Goal: Check status: Check status

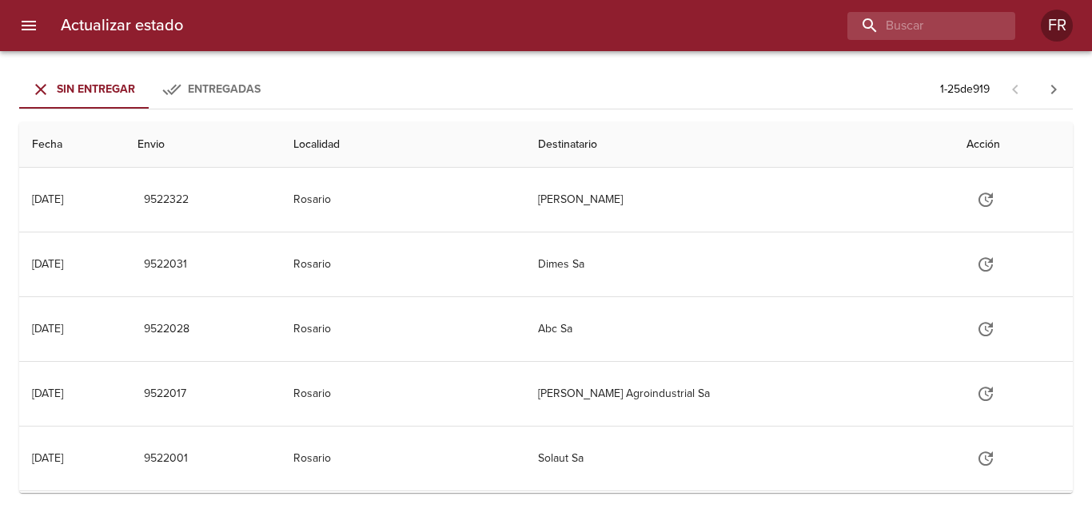
click at [916, 41] on div "Actualizar estado FR" at bounding box center [546, 25] width 1092 height 51
click at [917, 28] on input "buscar" at bounding box center [885, 26] width 205 height 28
type input "9516728"
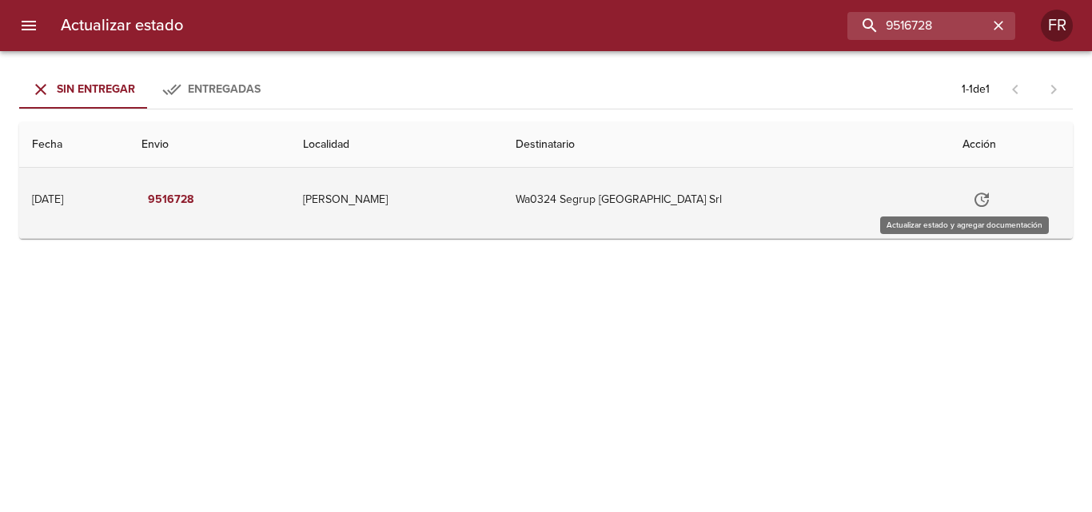
click at [972, 191] on icon "Tabla de envíos del cliente" at bounding box center [981, 199] width 19 height 19
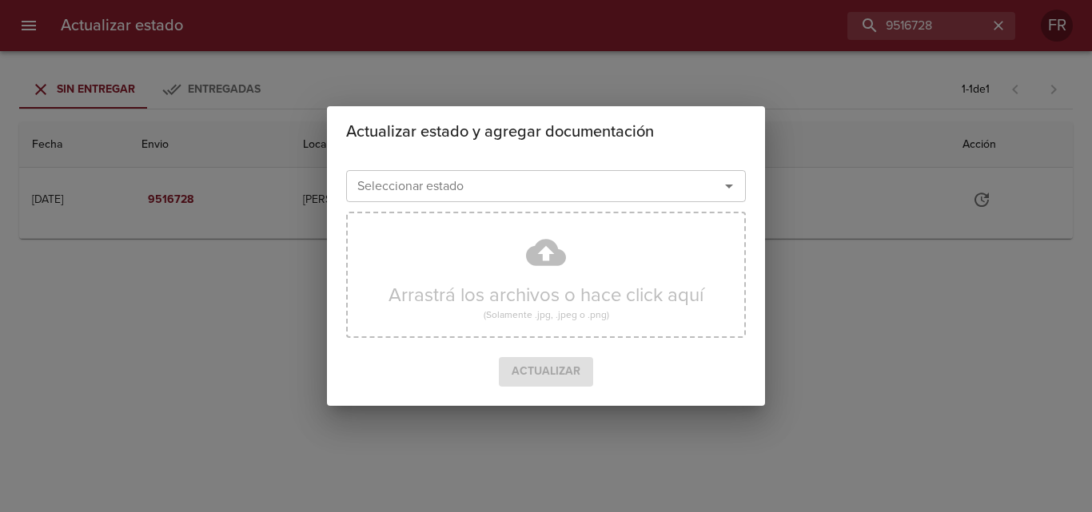
click at [811, 229] on div "Actualizar estado y agregar documentación Seleccionar estado Seleccionar estado…" at bounding box center [546, 256] width 1092 height 512
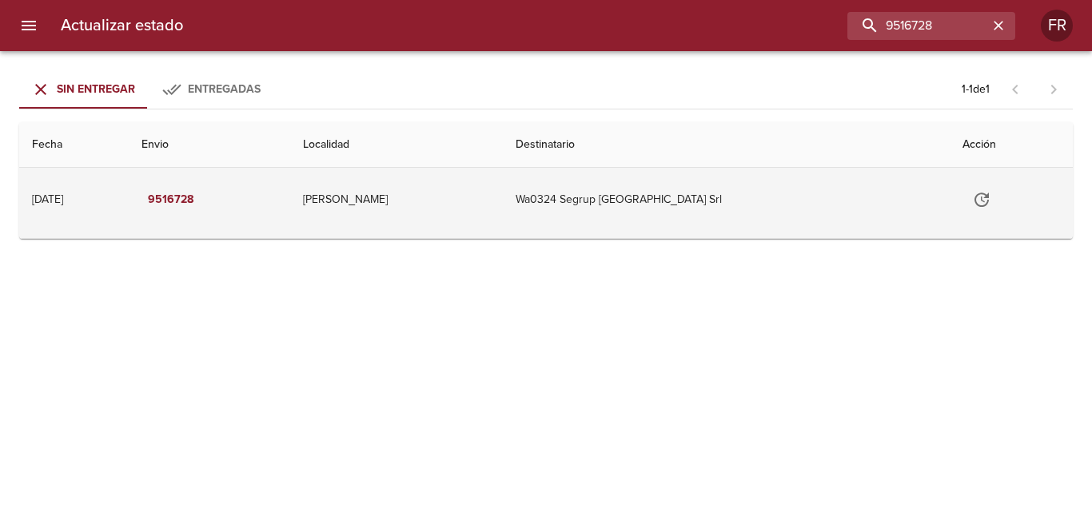
click at [814, 213] on td "Wa0324 Segrup [GEOGRAPHIC_DATA] Srl" at bounding box center [726, 200] width 447 height 64
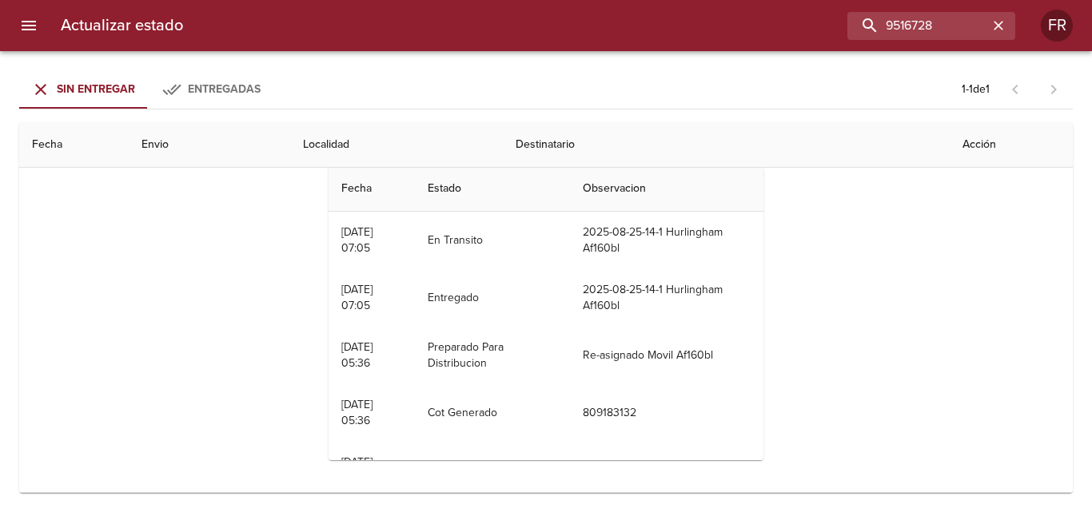
click at [461, 200] on th "Estado" at bounding box center [493, 189] width 156 height 46
click at [511, 183] on th "Estado" at bounding box center [493, 189] width 156 height 46
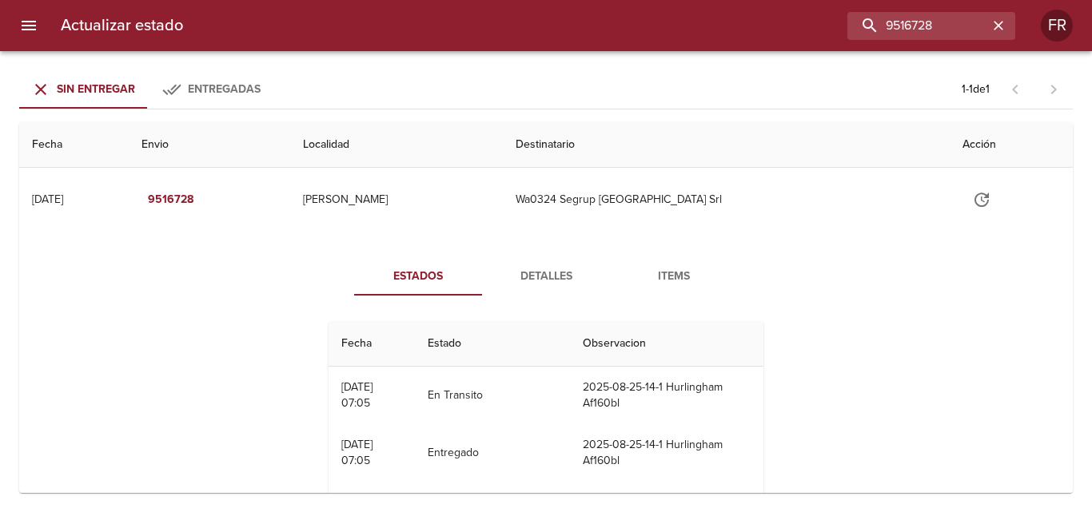
click at [544, 281] on span "Detalles" at bounding box center [546, 277] width 109 height 20
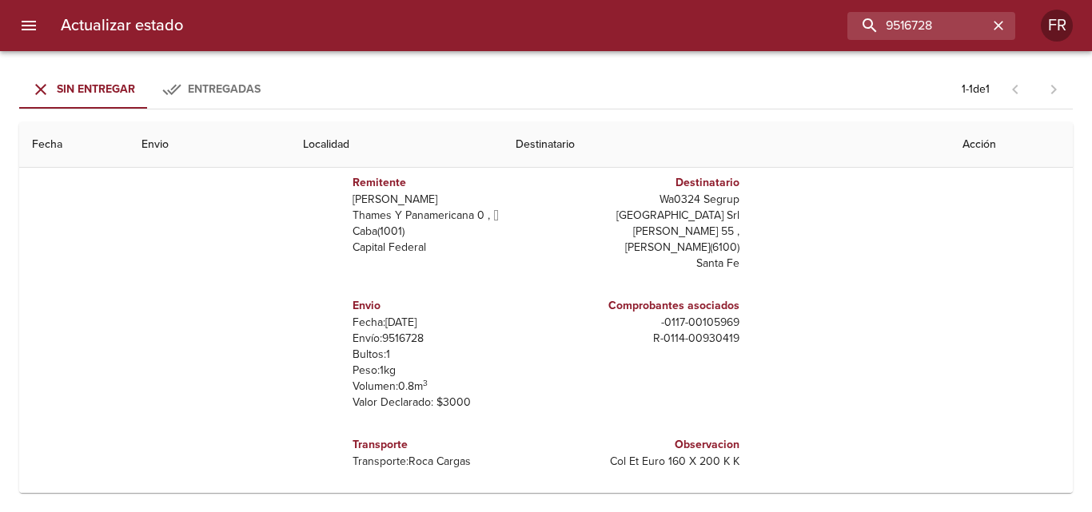
scroll to position [74, 0]
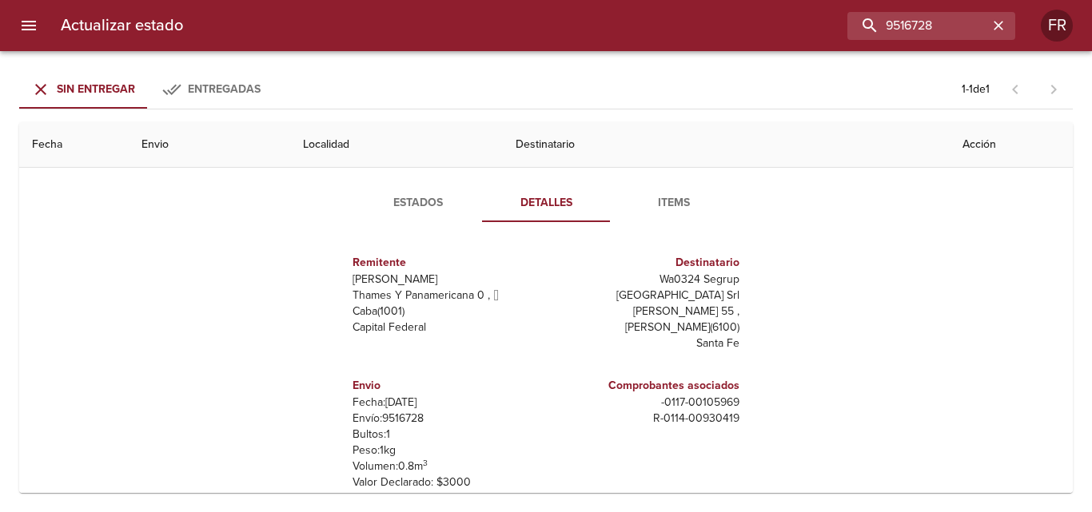
click at [675, 199] on span "Items" at bounding box center [673, 203] width 109 height 20
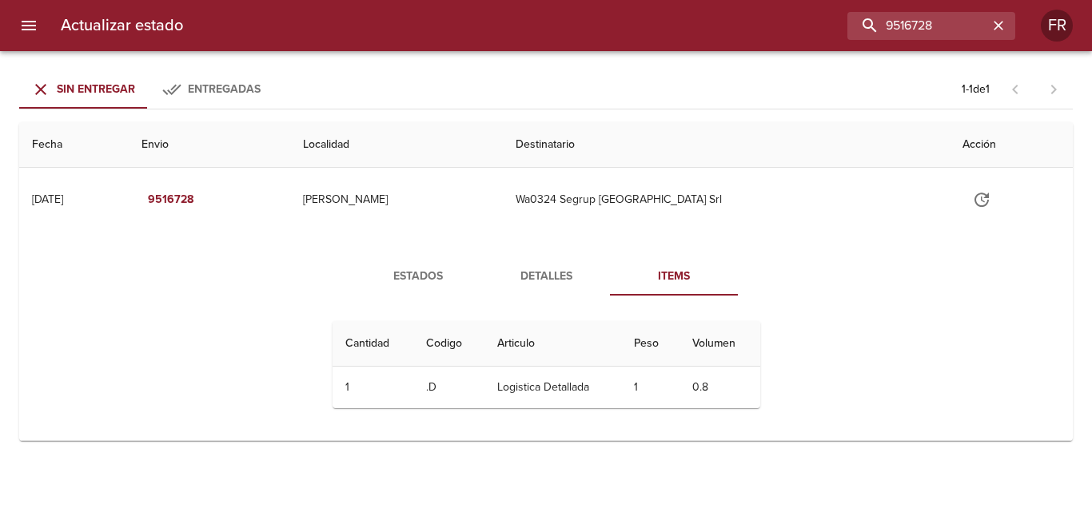
scroll to position [0, 0]
drag, startPoint x: 624, startPoint y: 383, endPoint x: 588, endPoint y: 389, distance: 37.3
click at [624, 384] on td "1" at bounding box center [650, 388] width 58 height 42
click at [582, 389] on td "Logistica Detallada" at bounding box center [552, 388] width 137 height 42
drag, startPoint x: 569, startPoint y: 388, endPoint x: 560, endPoint y: 315, distance: 73.3
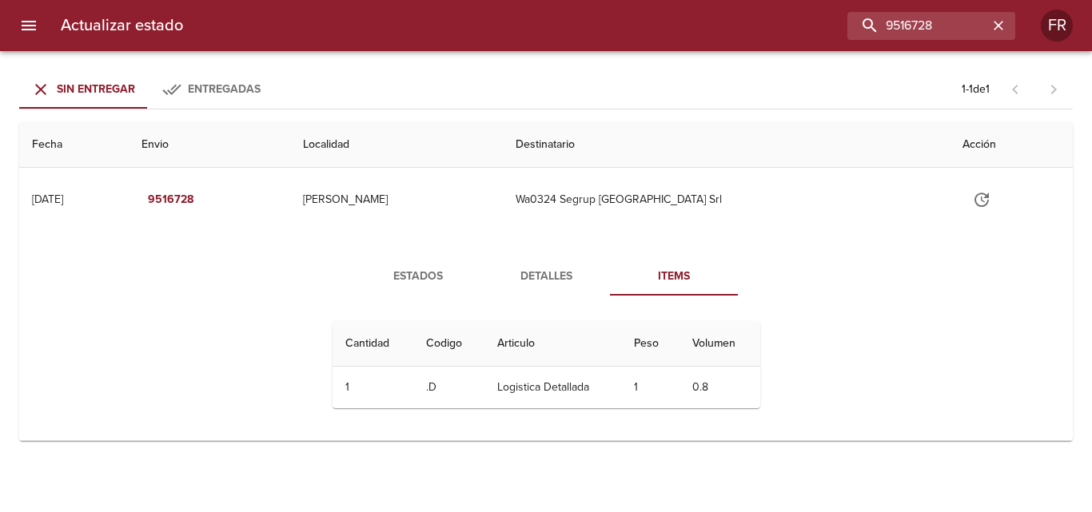
click at [568, 387] on td "Logistica Detallada" at bounding box center [552, 388] width 137 height 42
drag, startPoint x: 479, startPoint y: 258, endPoint x: 520, endPoint y: 270, distance: 43.3
click at [476, 259] on button "Estados" at bounding box center [418, 276] width 128 height 38
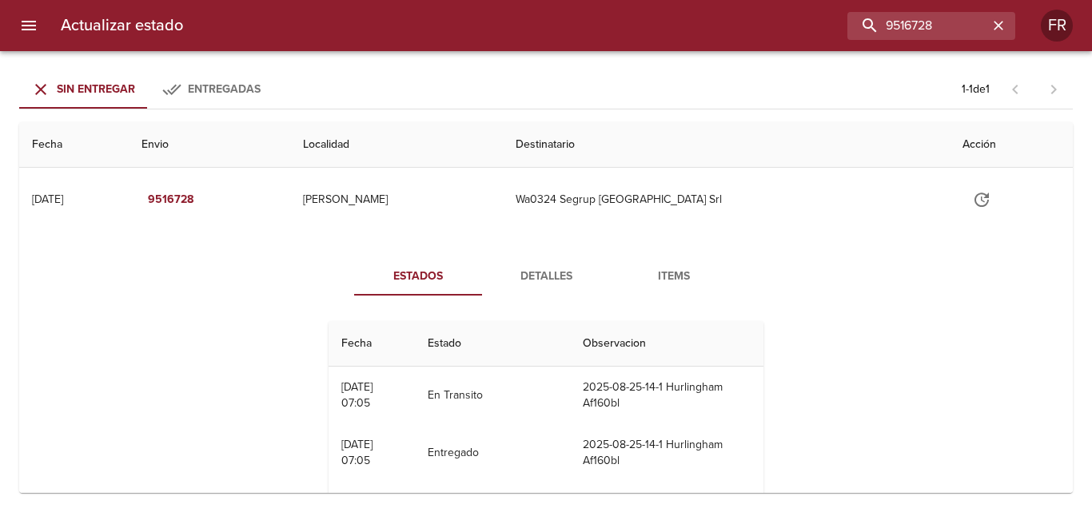
click at [531, 268] on span "Detalles" at bounding box center [546, 277] width 109 height 20
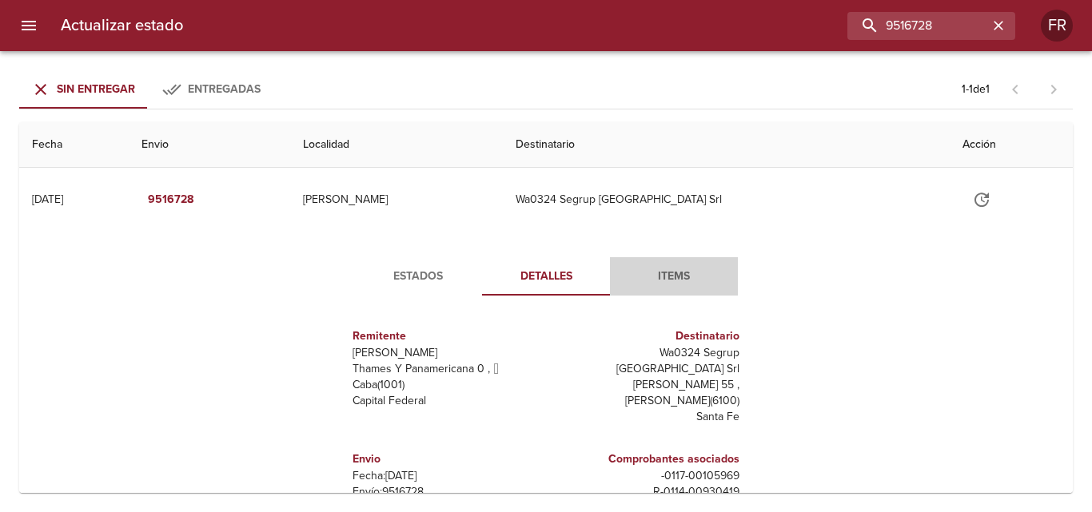
click at [652, 272] on span "Items" at bounding box center [673, 277] width 109 height 20
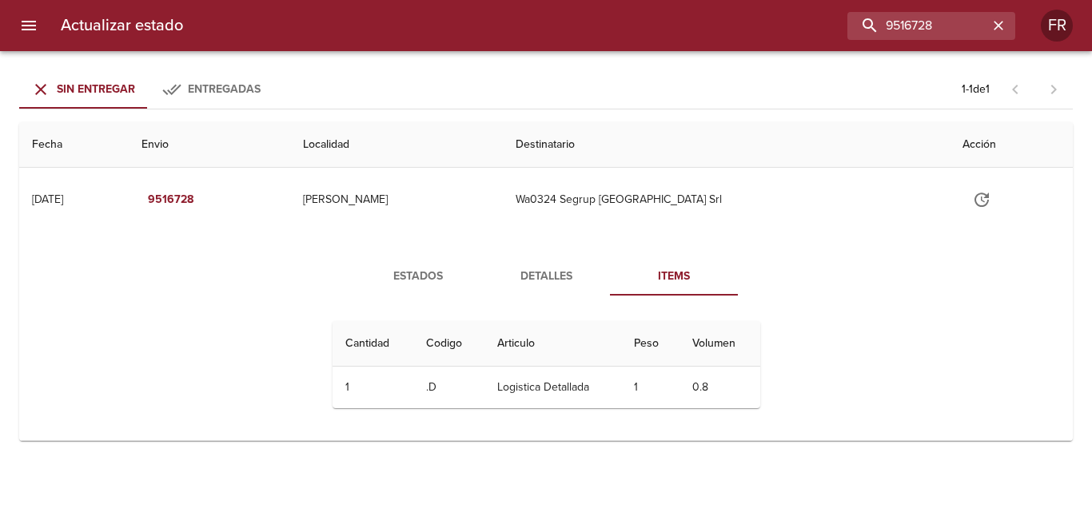
click at [547, 390] on td "Logistica Detallada" at bounding box center [552, 388] width 137 height 42
drag, startPoint x: 534, startPoint y: 390, endPoint x: 514, endPoint y: 388, distance: 20.1
click at [532, 390] on td "Logistica Detallada" at bounding box center [552, 388] width 137 height 42
drag, startPoint x: 514, startPoint y: 388, endPoint x: 463, endPoint y: 359, distance: 58.7
click at [501, 384] on td "Logistica Detallada" at bounding box center [552, 388] width 137 height 42
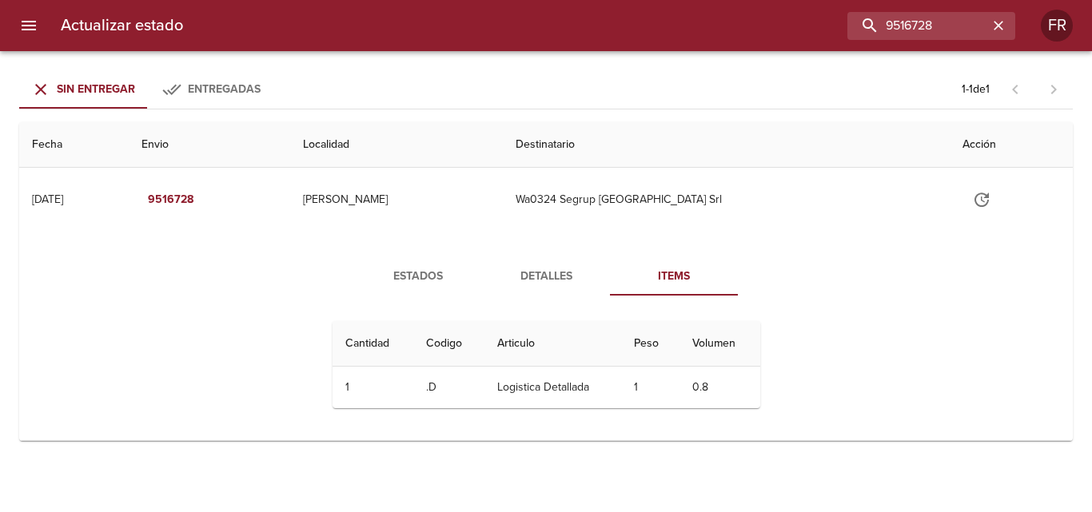
drag, startPoint x: 452, startPoint y: 334, endPoint x: 472, endPoint y: 332, distance: 20.9
click at [458, 333] on th "Codigo" at bounding box center [449, 344] width 72 height 46
drag, startPoint x: 532, startPoint y: 343, endPoint x: 540, endPoint y: 345, distance: 8.2
click at [533, 343] on th "Articulo" at bounding box center [552, 344] width 137 height 46
click at [655, 349] on th "Peso" at bounding box center [650, 344] width 58 height 46
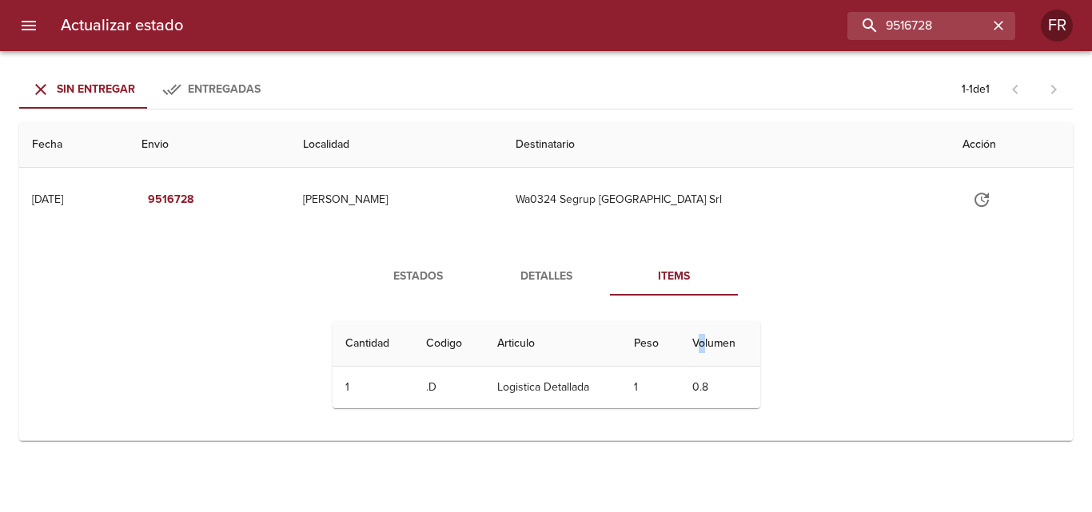
click at [705, 348] on th "Volumen" at bounding box center [719, 344] width 80 height 46
click at [715, 381] on td "0.8" at bounding box center [719, 388] width 80 height 42
click at [714, 381] on td "0.8" at bounding box center [719, 388] width 80 height 42
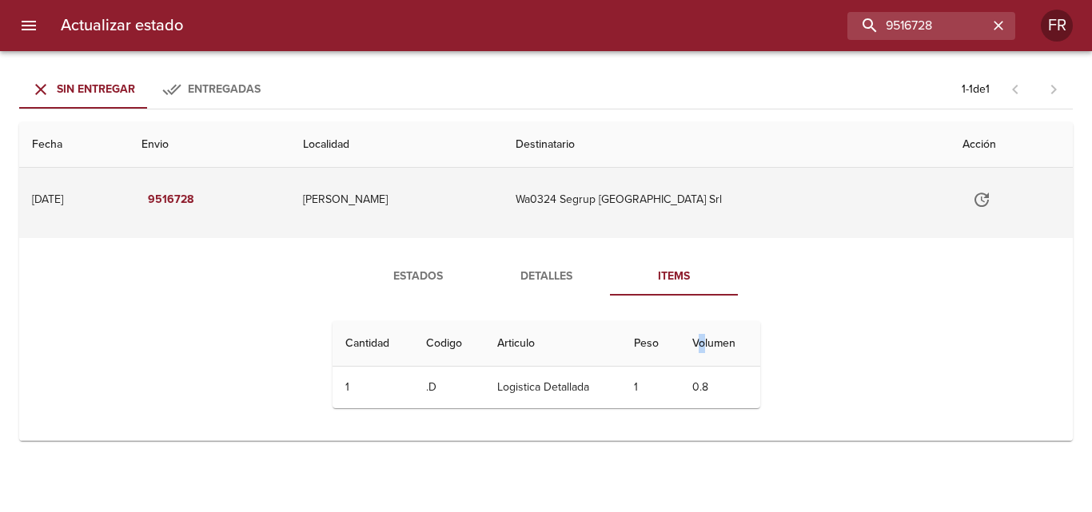
click at [435, 191] on td "[PERSON_NAME]" at bounding box center [396, 200] width 213 height 64
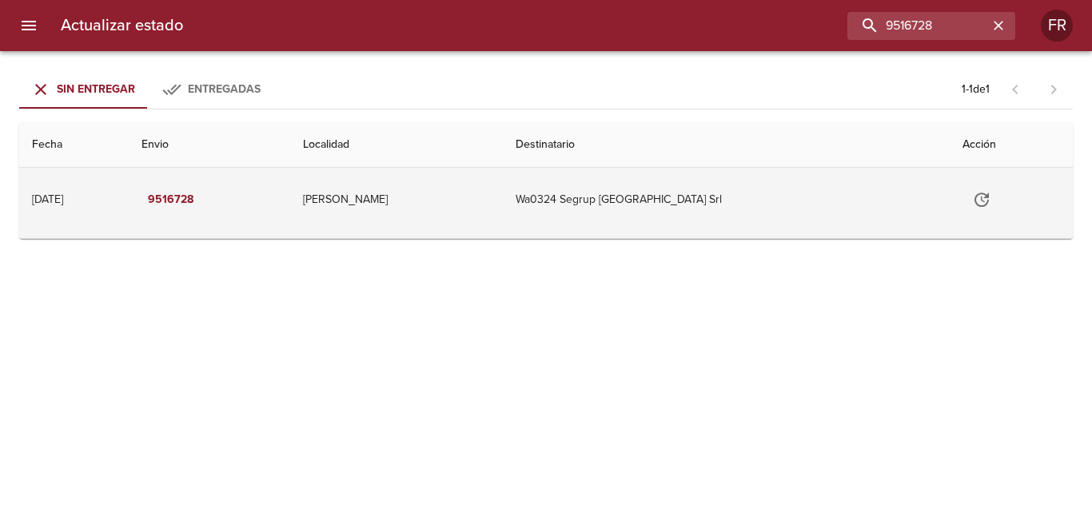
click at [435, 191] on td "[PERSON_NAME]" at bounding box center [396, 200] width 213 height 64
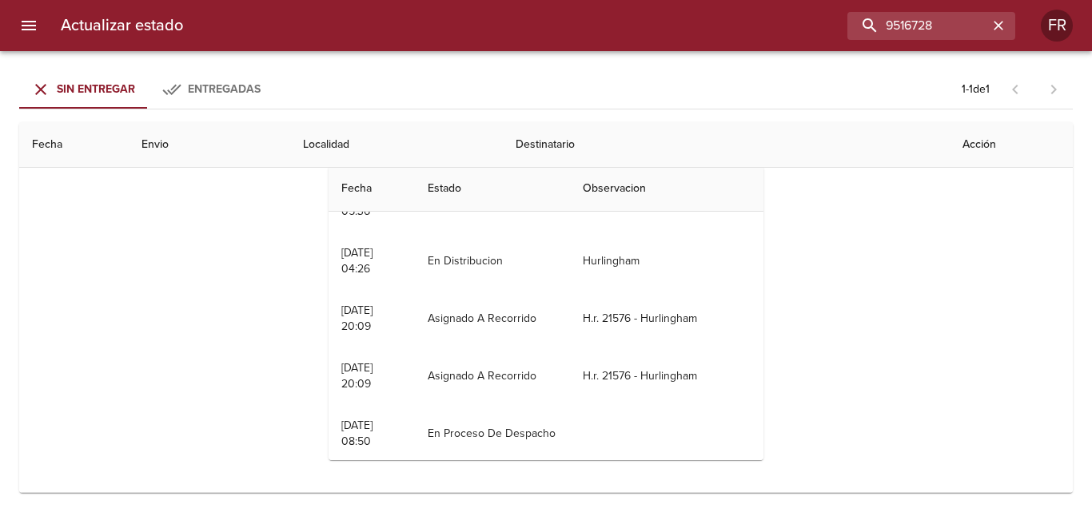
scroll to position [212, 0]
click at [583, 197] on th "Observacion" at bounding box center [666, 189] width 193 height 46
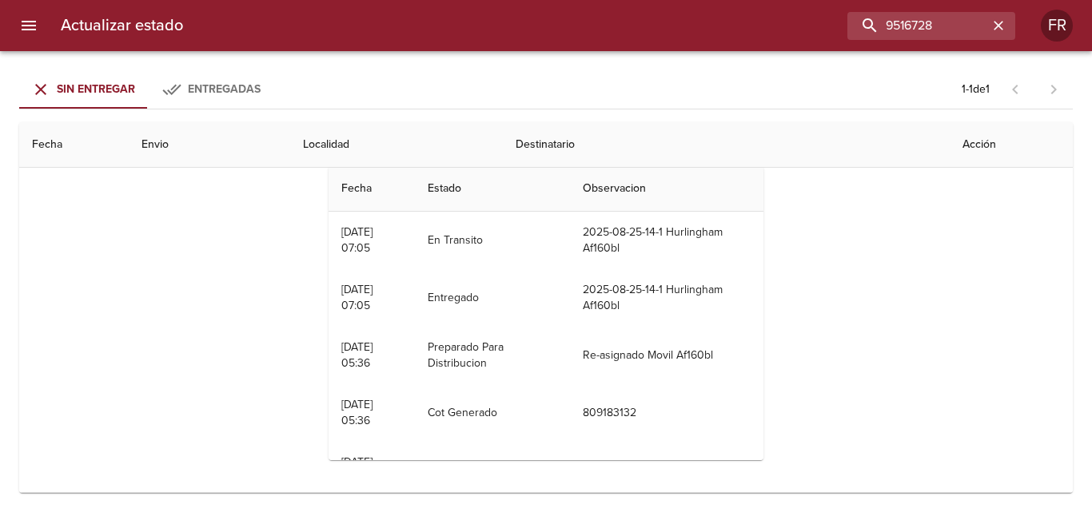
scroll to position [0, 0]
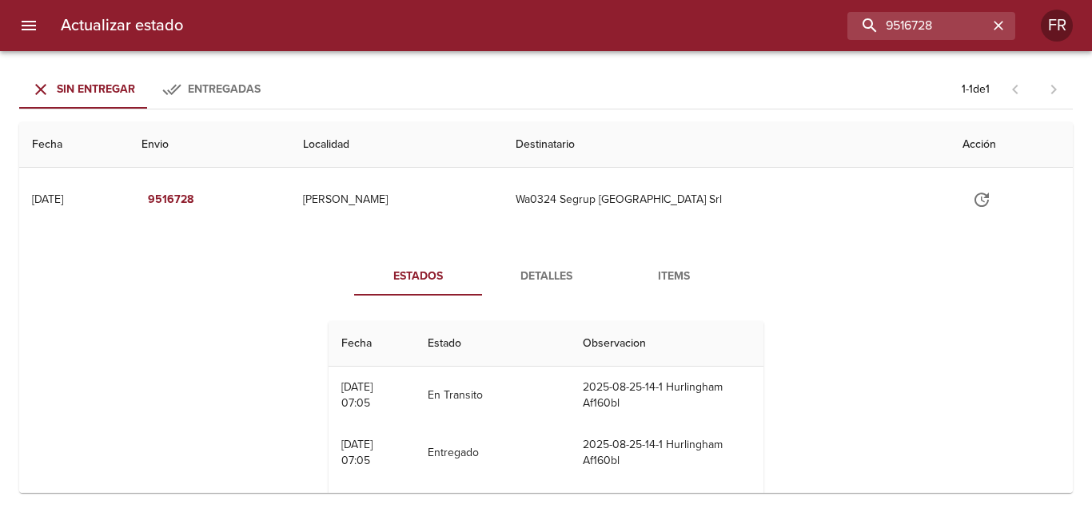
click at [530, 292] on button "Detalles" at bounding box center [546, 276] width 128 height 38
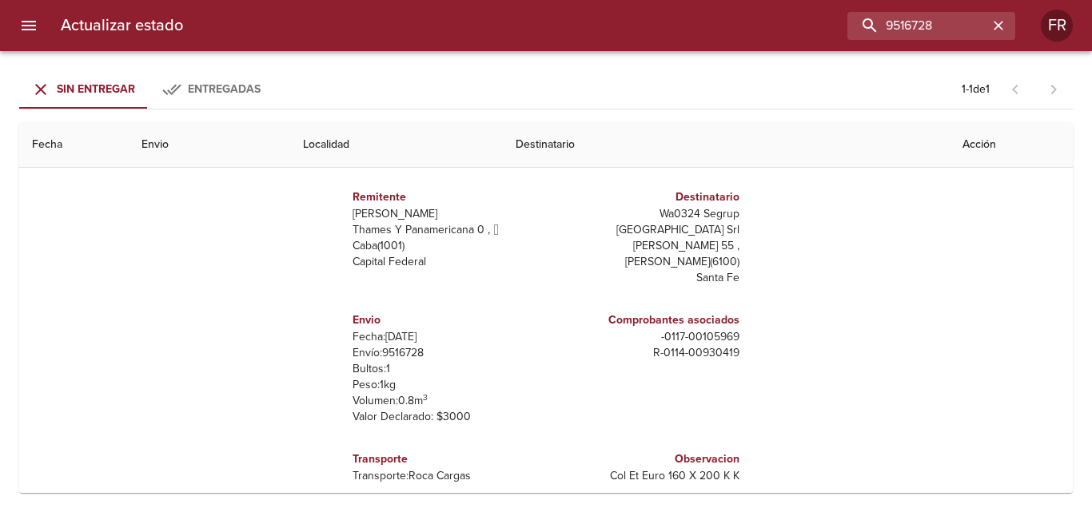
scroll to position [153, 0]
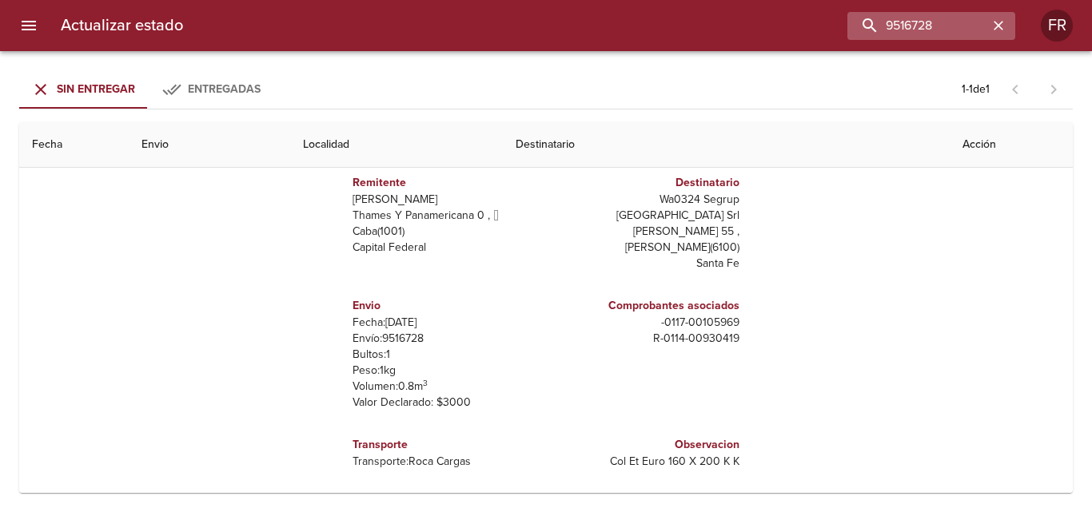
click at [997, 33] on icon "button" at bounding box center [998, 26] width 16 height 16
